Goal: Find specific page/section: Find specific page/section

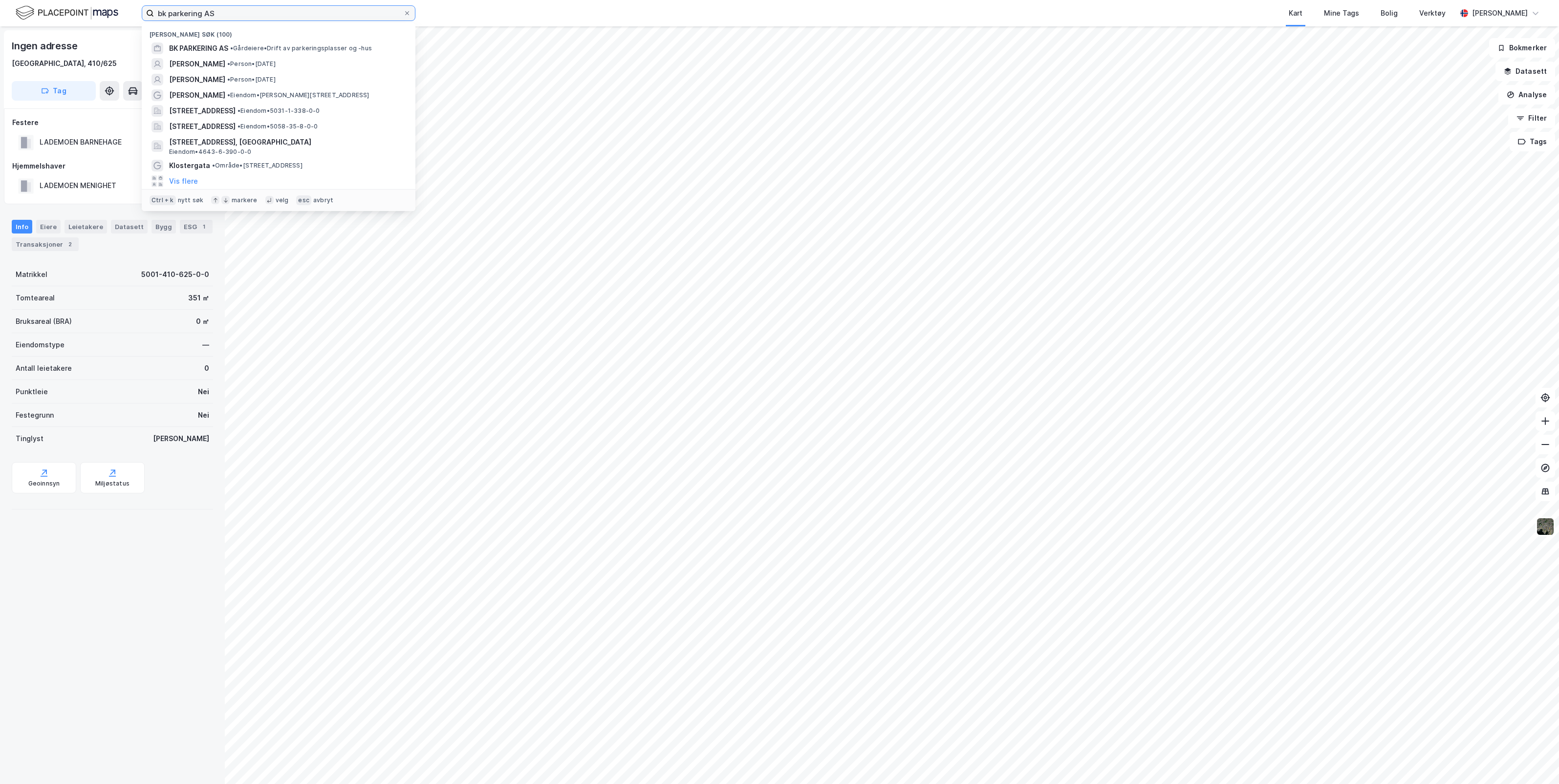
drag, startPoint x: 299, startPoint y: 10, endPoint x: 103, endPoint y: 27, distance: 196.7
click at [103, 27] on div "bk parkering AS [PERSON_NAME] søk (100) BK PARKERING AS • Gårdeiere • Drift av …" at bounding box center [780, 392] width 1559 height 784
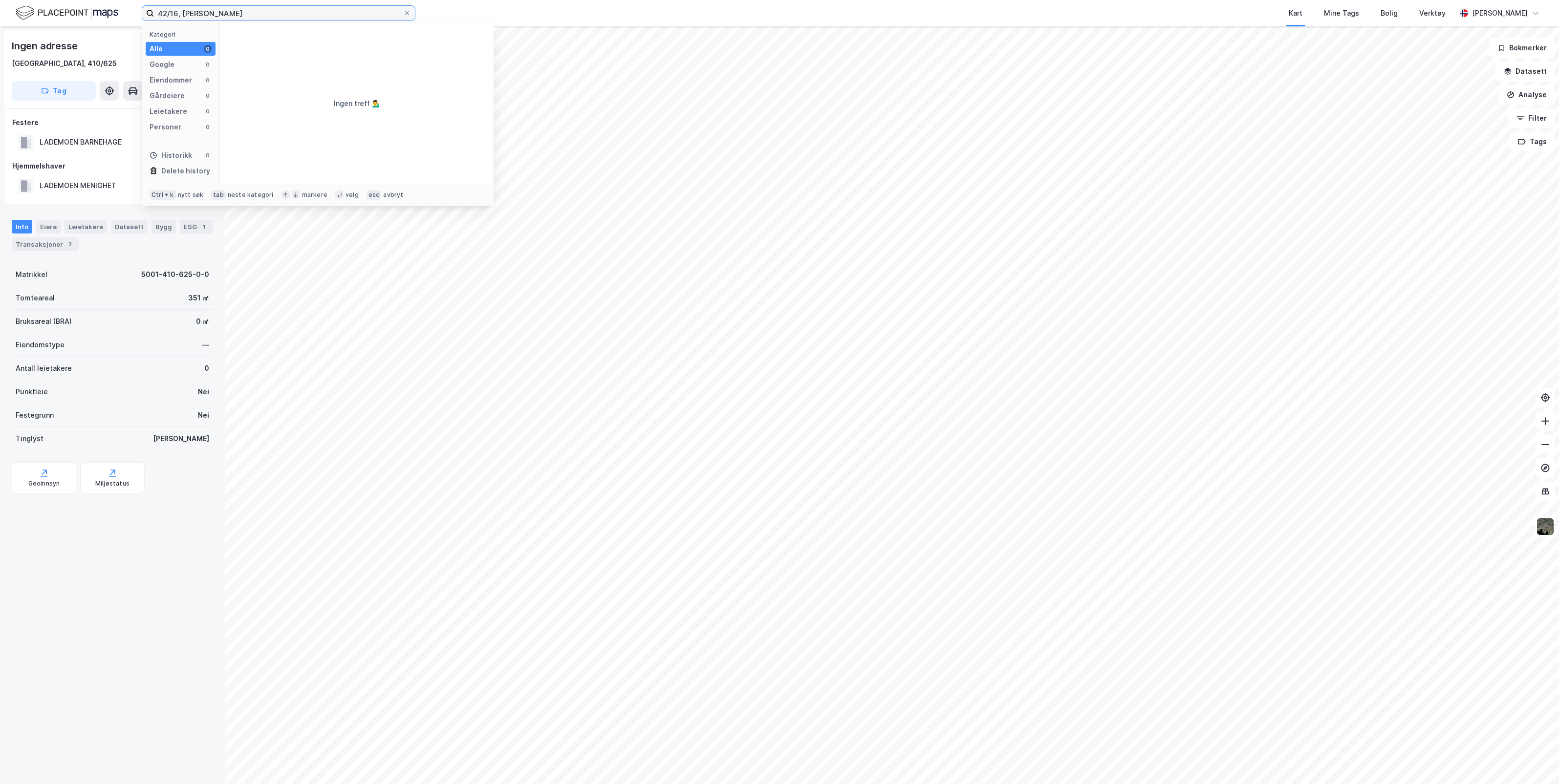
click at [247, 14] on input "42/16, [PERSON_NAME]" at bounding box center [278, 14] width 250 height 14
click at [244, 15] on input "42/16, [PERSON_NAME]" at bounding box center [278, 14] width 250 height 14
click at [191, 11] on input "42/16, [PERSON_NAME]" at bounding box center [278, 14] width 250 height 14
type input "42/16, [GEOGRAPHIC_DATA]"
click at [299, 47] on span "5001-42-16-0-0" at bounding box center [276, 48] width 59 height 12
